Goal: Transaction & Acquisition: Purchase product/service

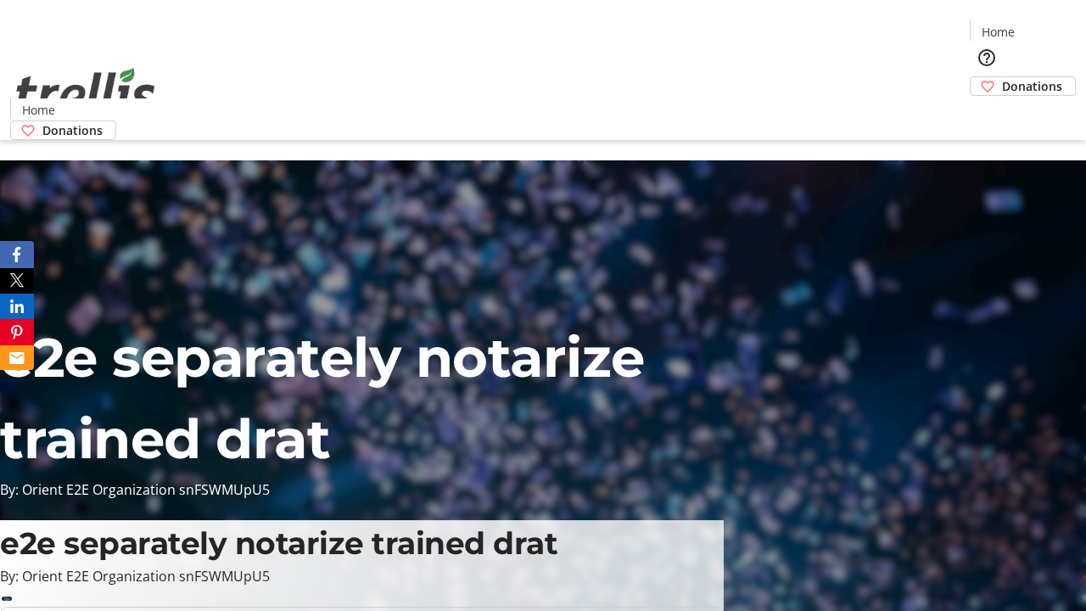
click at [1002, 77] on span "Donations" at bounding box center [1032, 86] width 60 height 18
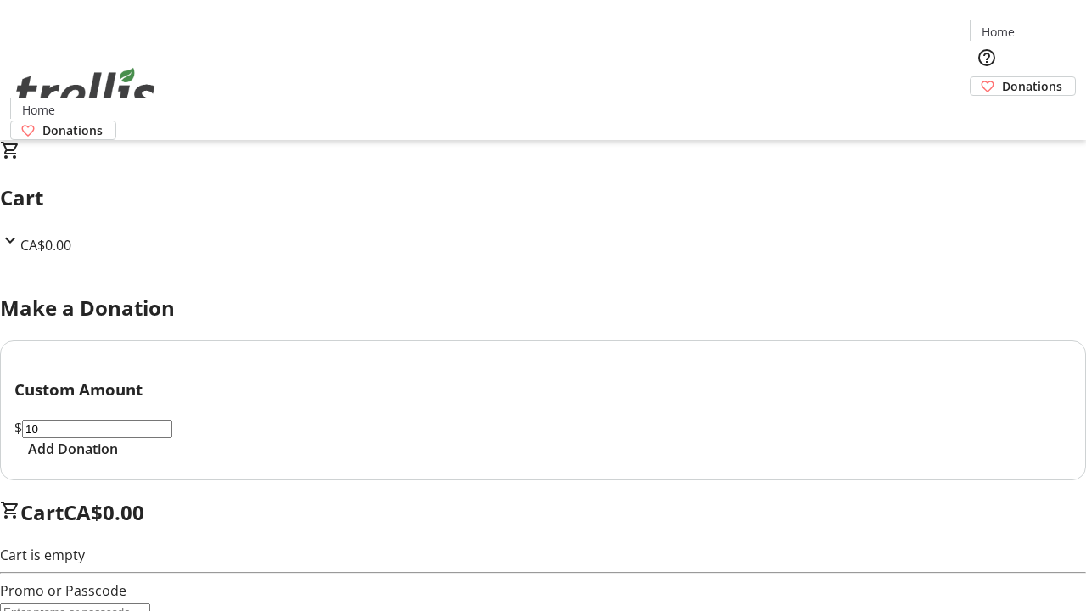
click at [118, 459] on span "Add Donation" at bounding box center [73, 449] width 90 height 20
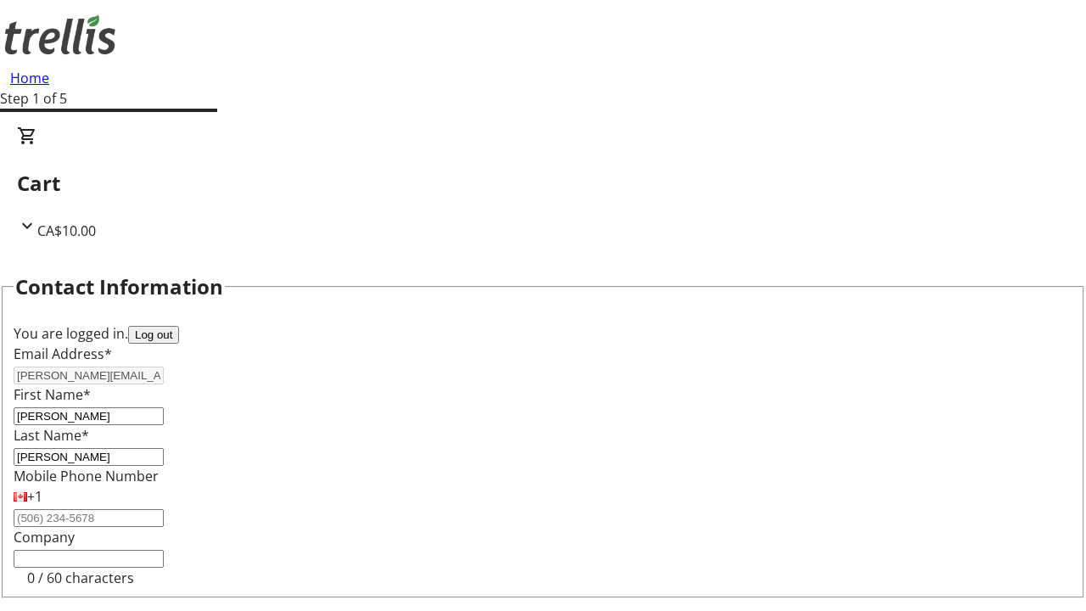
select select "BC"
select select "CA"
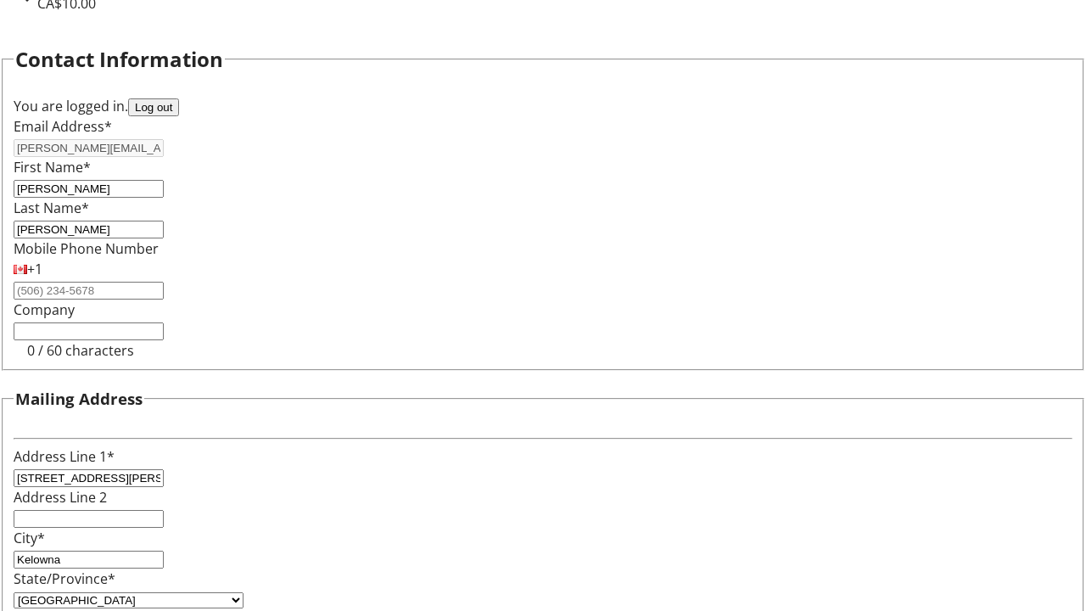
type input "V1Y 0C2"
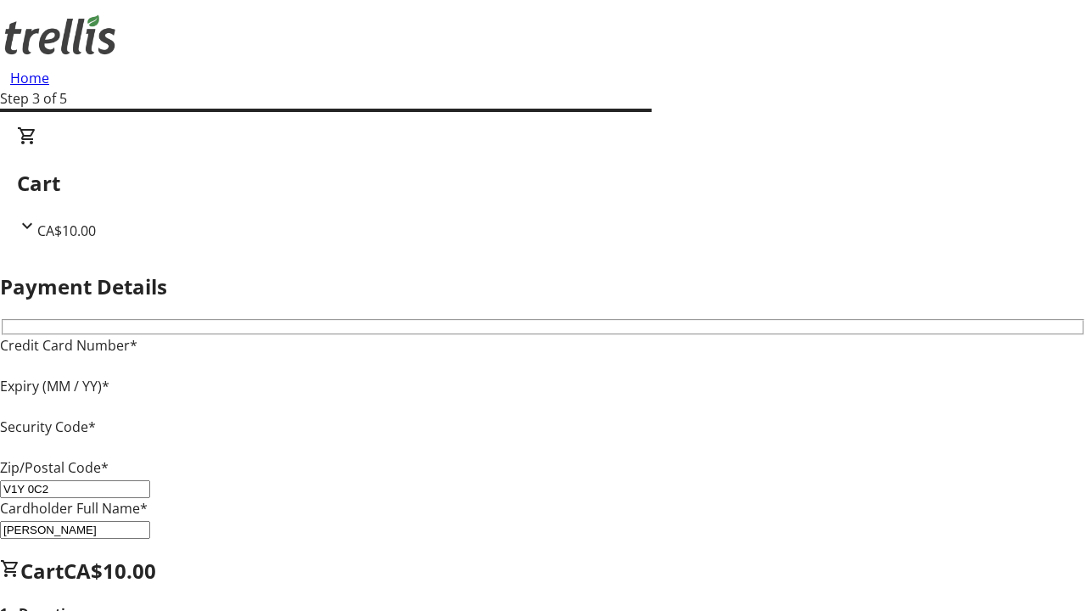
type input "V1Y 0C2"
